Goal: Check status: Check status

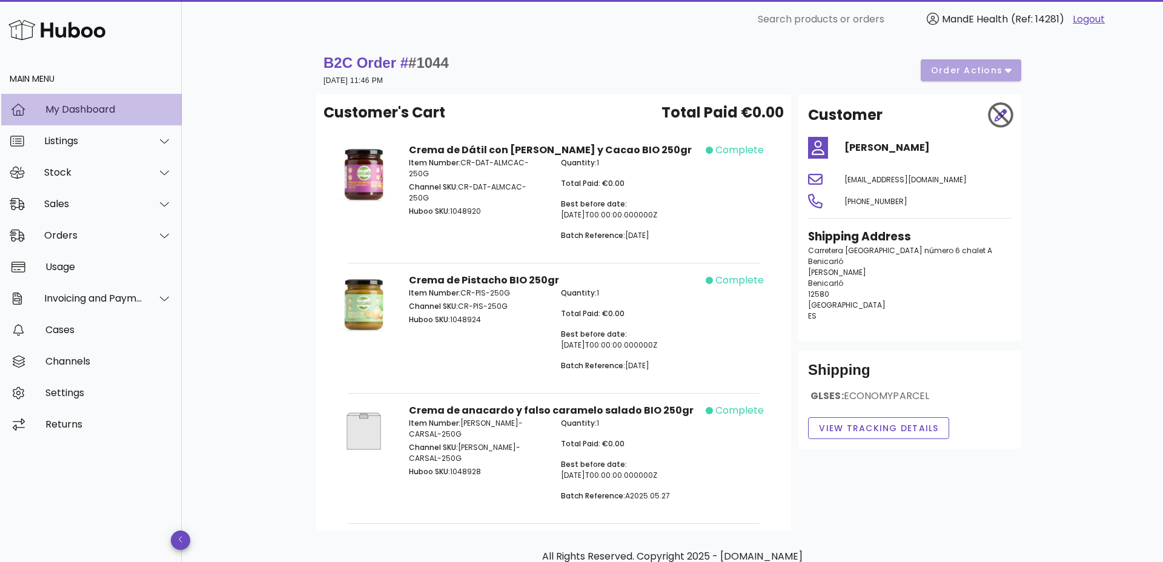
click at [59, 111] on div "My Dashboard" at bounding box center [108, 110] width 127 height 12
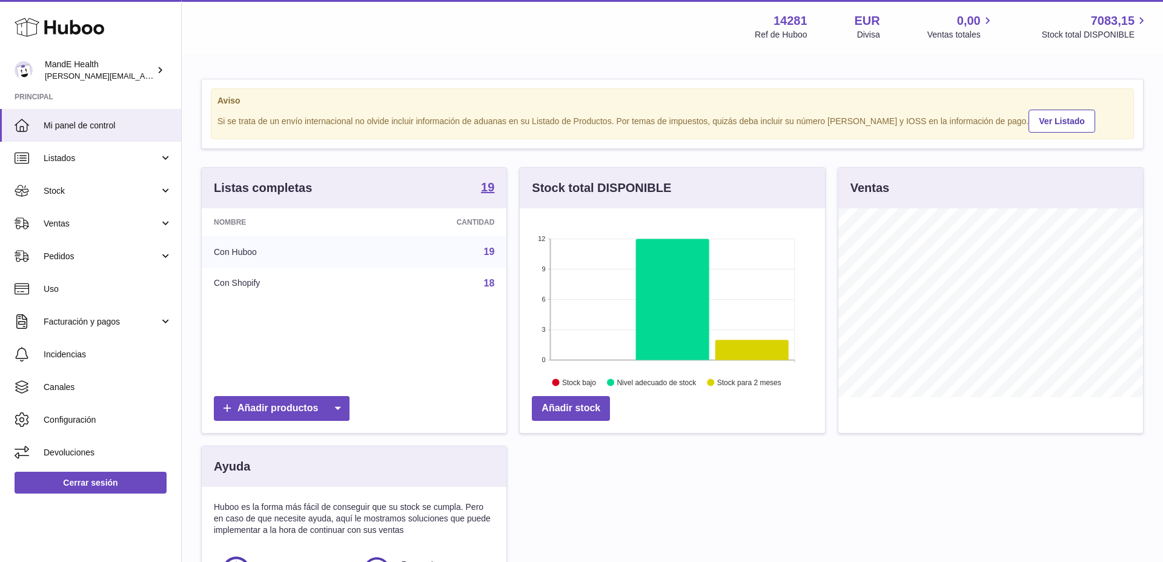
scroll to position [189, 305]
click at [76, 259] on span "Pedidos" at bounding box center [102, 257] width 116 height 12
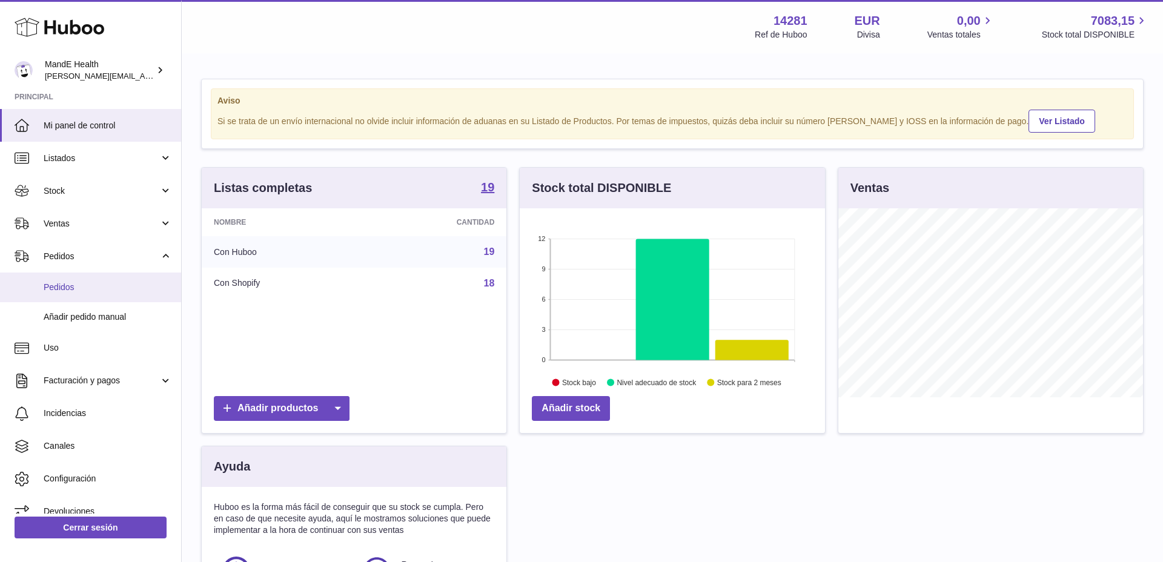
click at [63, 288] on span "Pedidos" at bounding box center [108, 288] width 128 height 12
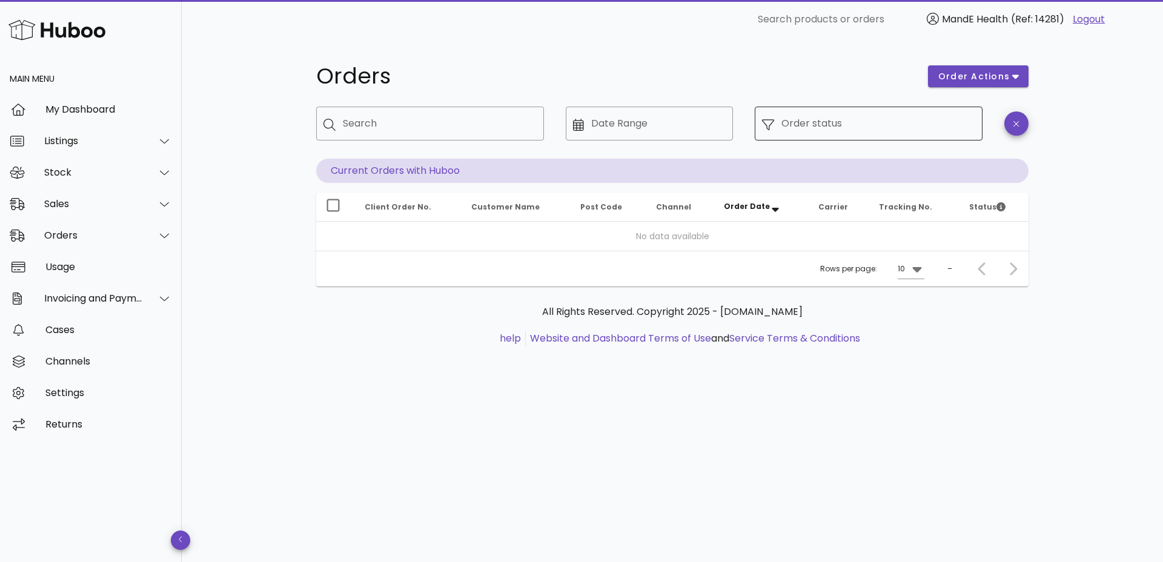
drag, startPoint x: 825, startPoint y: 143, endPoint x: 822, endPoint y: 130, distance: 13.2
click at [825, 142] on div "​ Order status" at bounding box center [868, 132] width 242 height 67
drag, startPoint x: 820, startPoint y: 127, endPoint x: 817, endPoint y: 134, distance: 7.6
click at [820, 127] on input "Order status" at bounding box center [878, 123] width 194 height 19
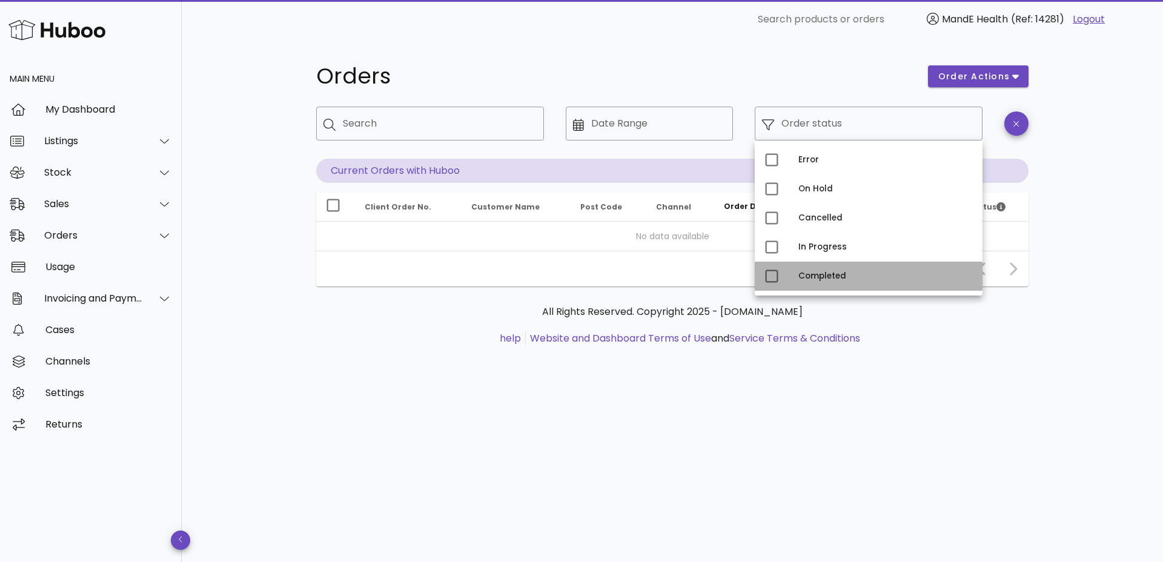
click at [804, 272] on div "Completed" at bounding box center [885, 276] width 174 height 10
type input "**********"
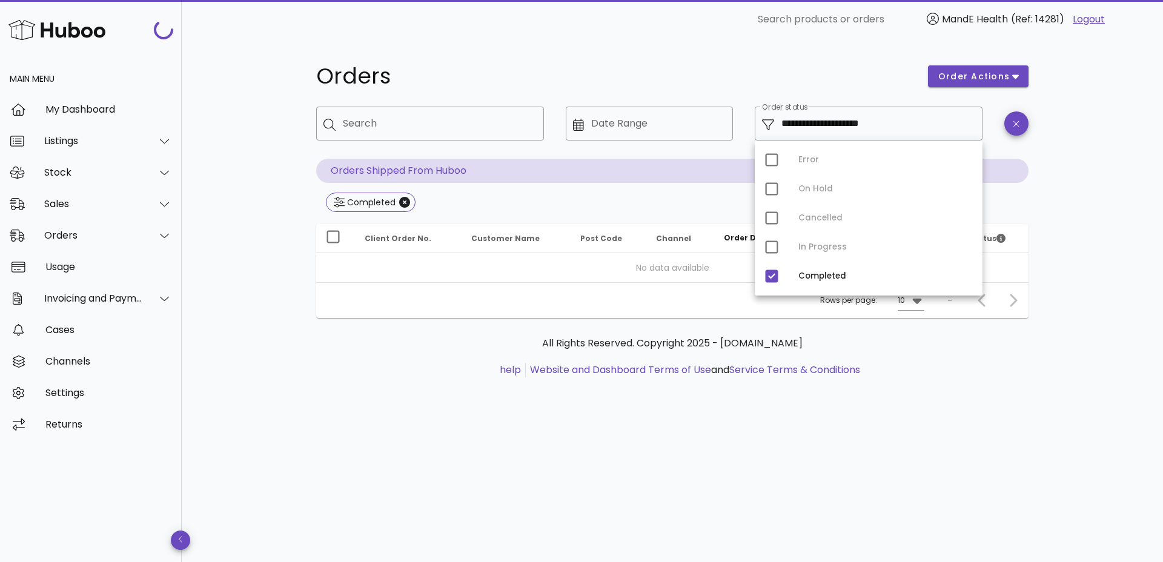
click at [805, 427] on div "**********" at bounding box center [672, 300] width 981 height 523
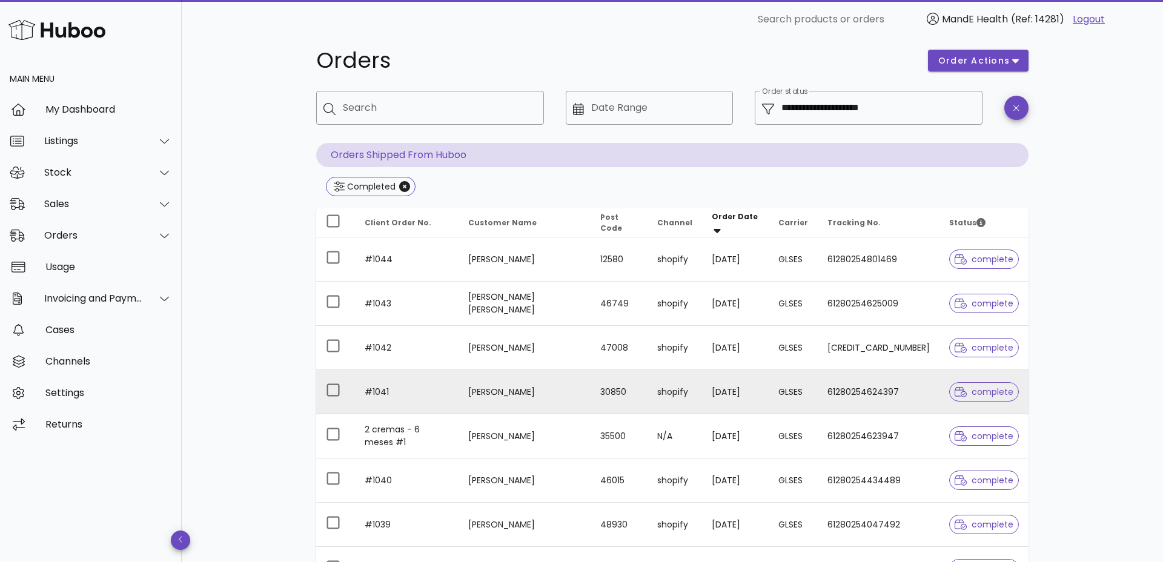
scroll to position [17, 0]
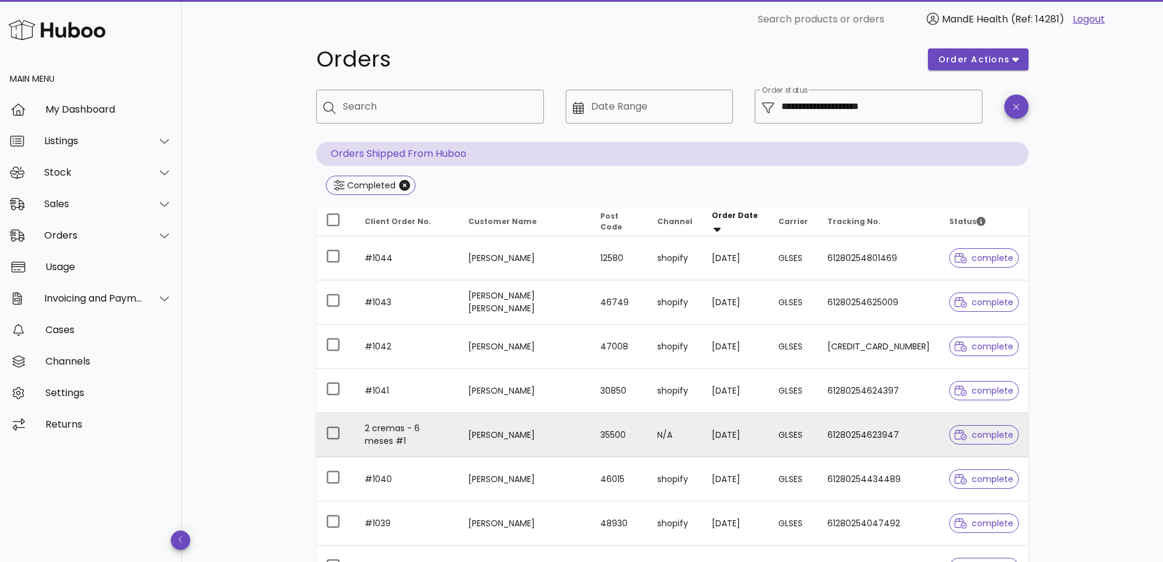
click at [549, 431] on td "[PERSON_NAME]" at bounding box center [524, 435] width 132 height 44
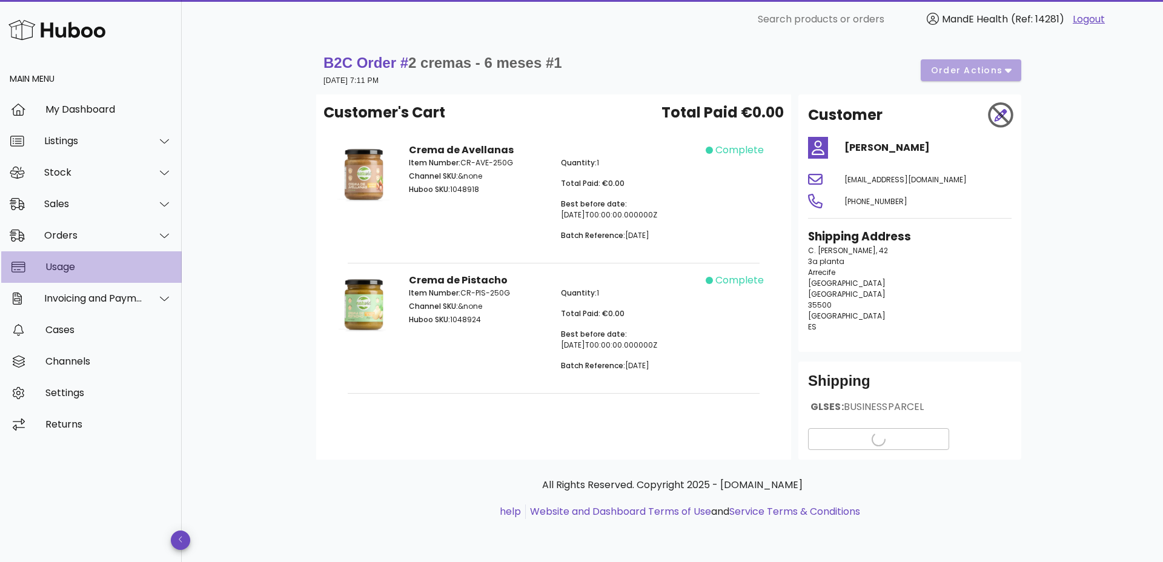
click at [86, 262] on div "Usage" at bounding box center [108, 267] width 127 height 12
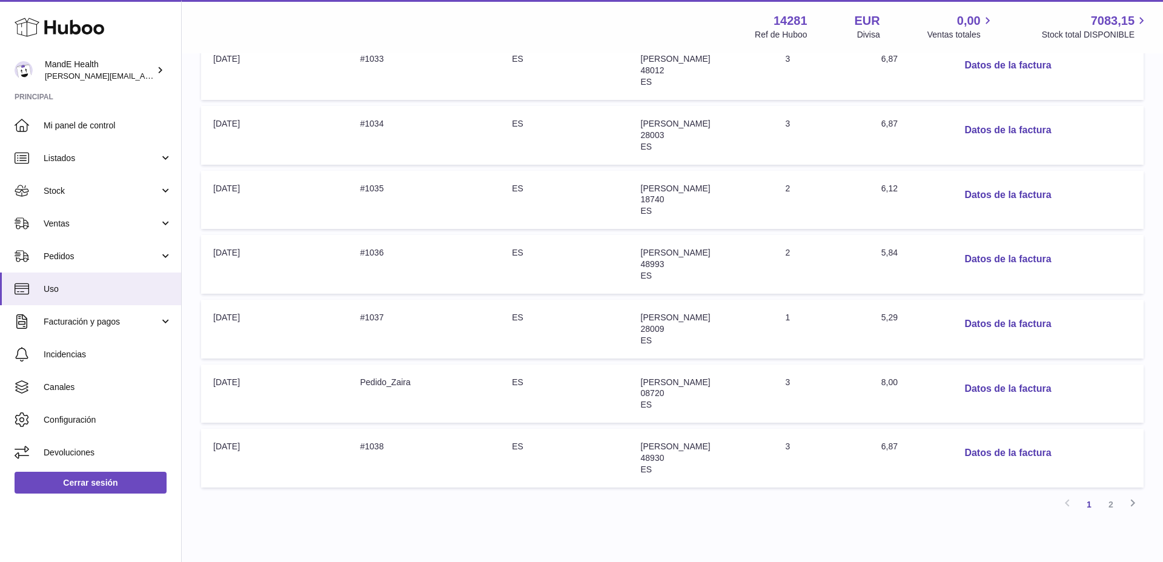
scroll to position [500, 0]
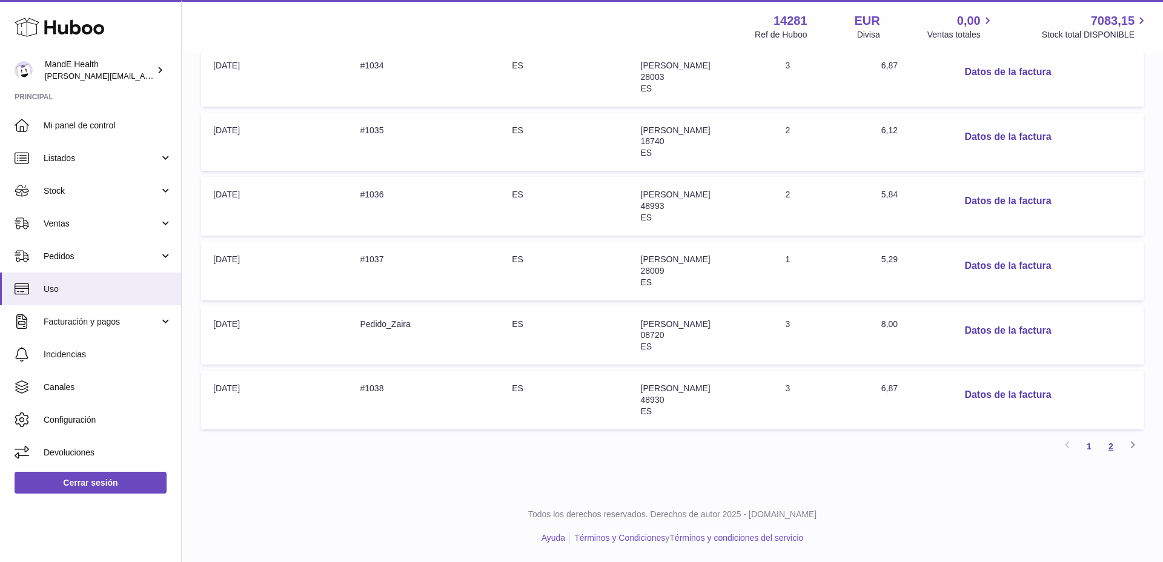
click at [1107, 443] on link "2" at bounding box center [1111, 446] width 22 height 22
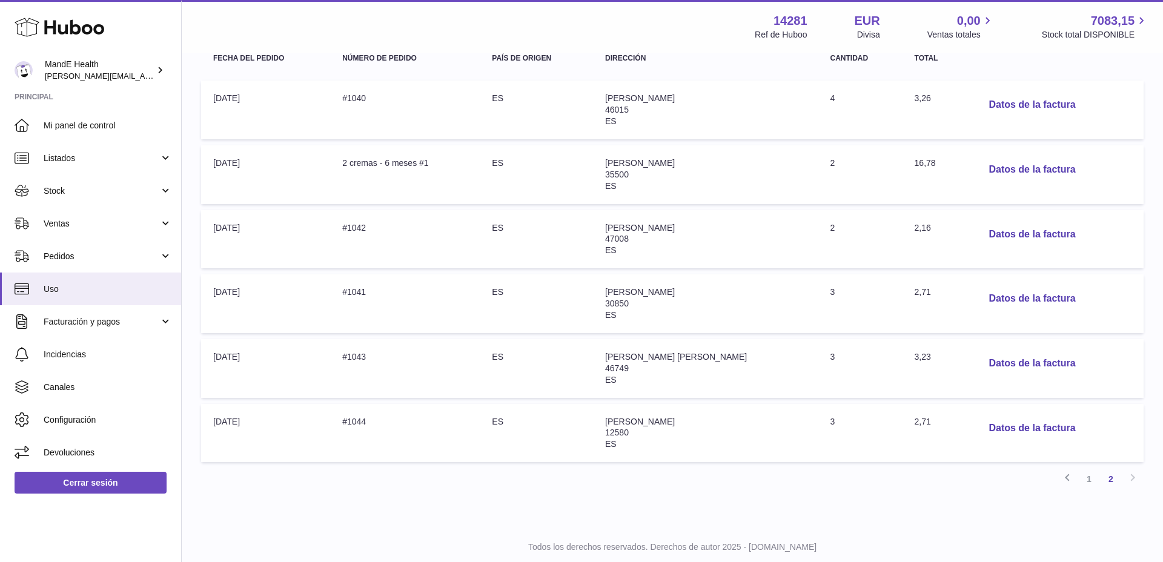
scroll to position [210, 0]
click at [999, 170] on button "Datos de la factura" at bounding box center [1032, 169] width 106 height 25
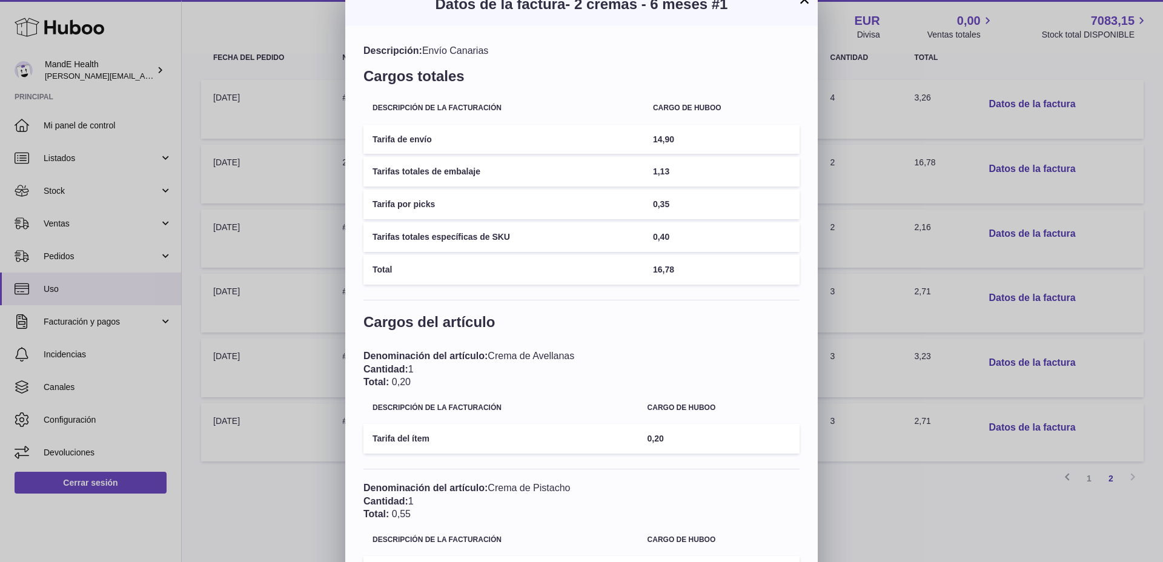
scroll to position [0, 0]
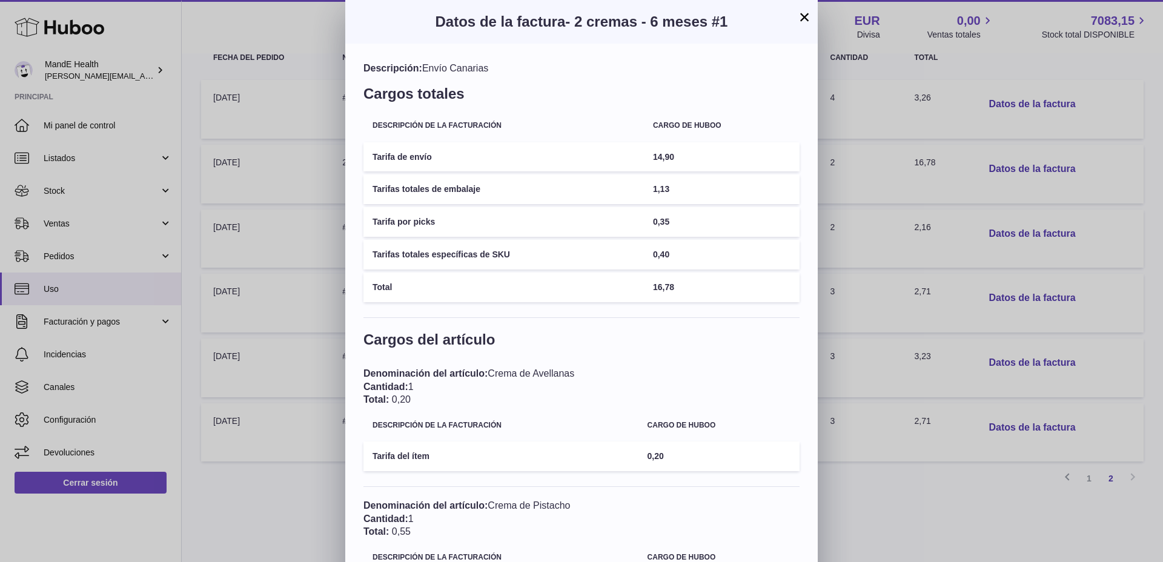
click at [802, 15] on button "×" at bounding box center [804, 17] width 15 height 15
